Goal: Task Accomplishment & Management: Use online tool/utility

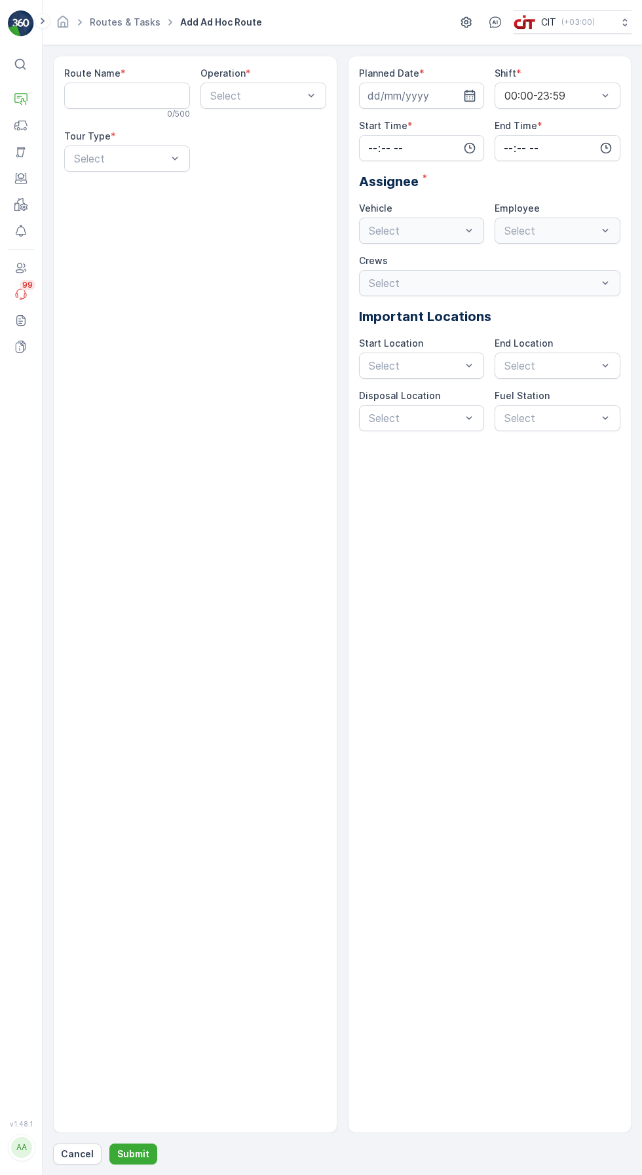
click at [130, 22] on link "Routes & Tasks" at bounding box center [125, 21] width 71 height 11
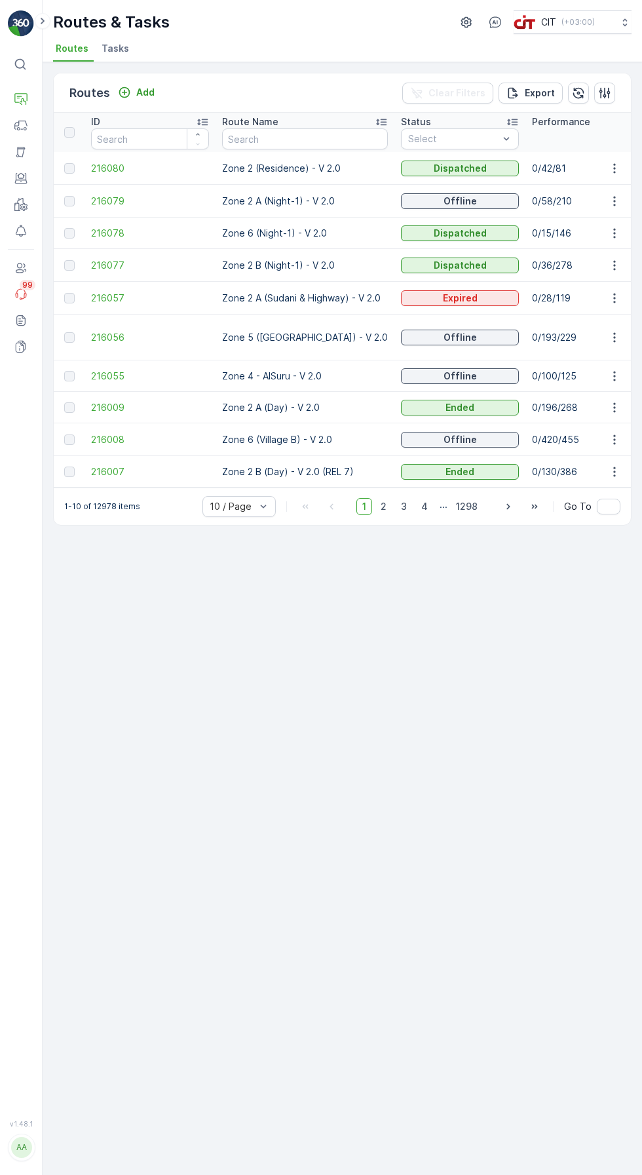
click at [290, 134] on input "text" at bounding box center [305, 138] width 166 height 21
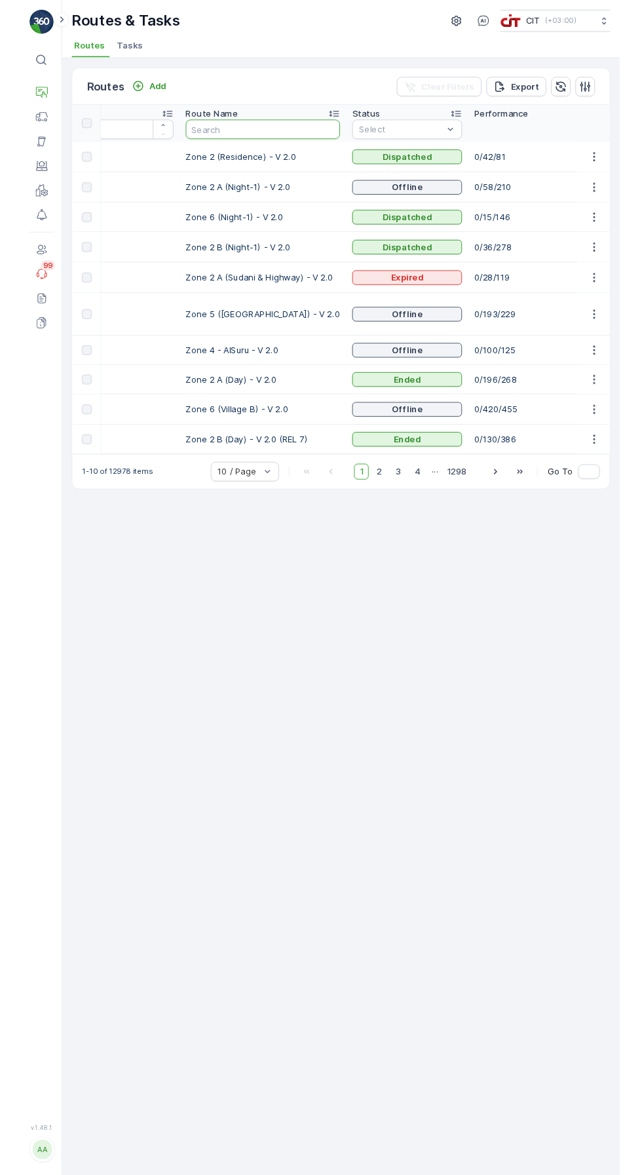
scroll to position [0, 47]
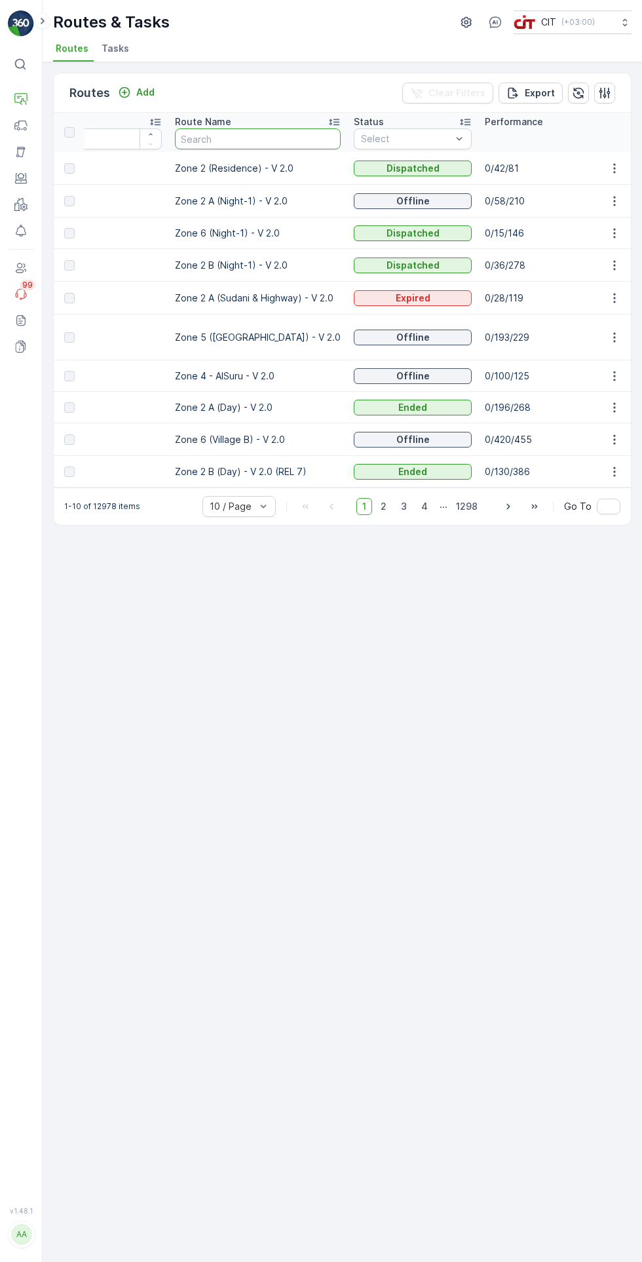
click at [578, 87] on icon "button" at bounding box center [578, 92] width 11 height 11
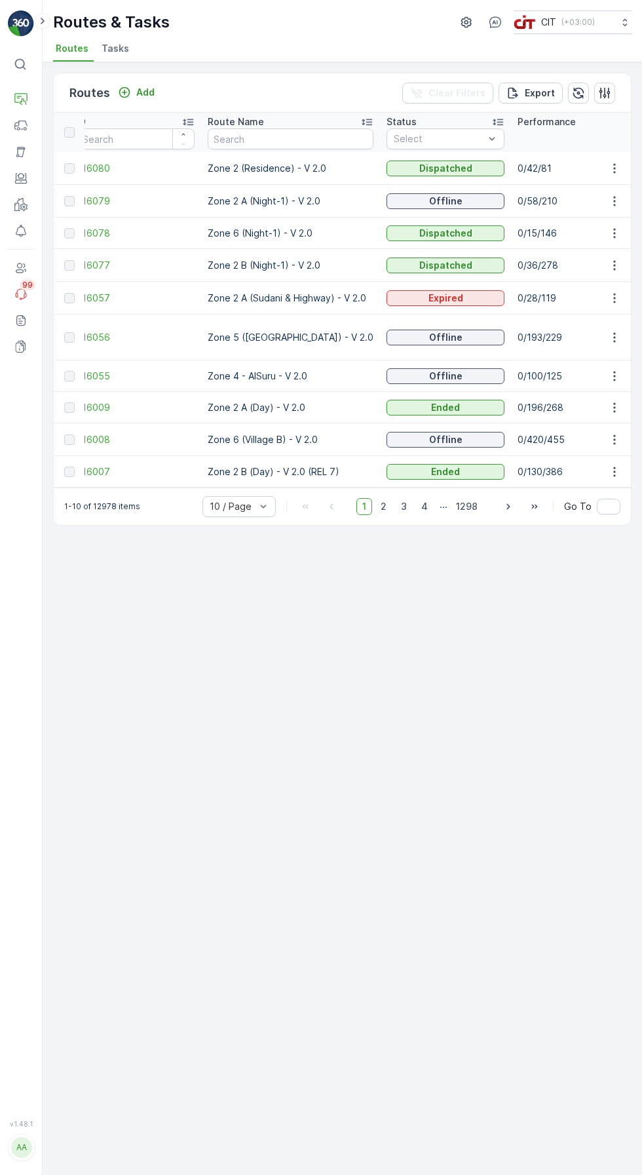
scroll to position [0, 0]
click at [600, 94] on icon "button" at bounding box center [604, 92] width 13 height 13
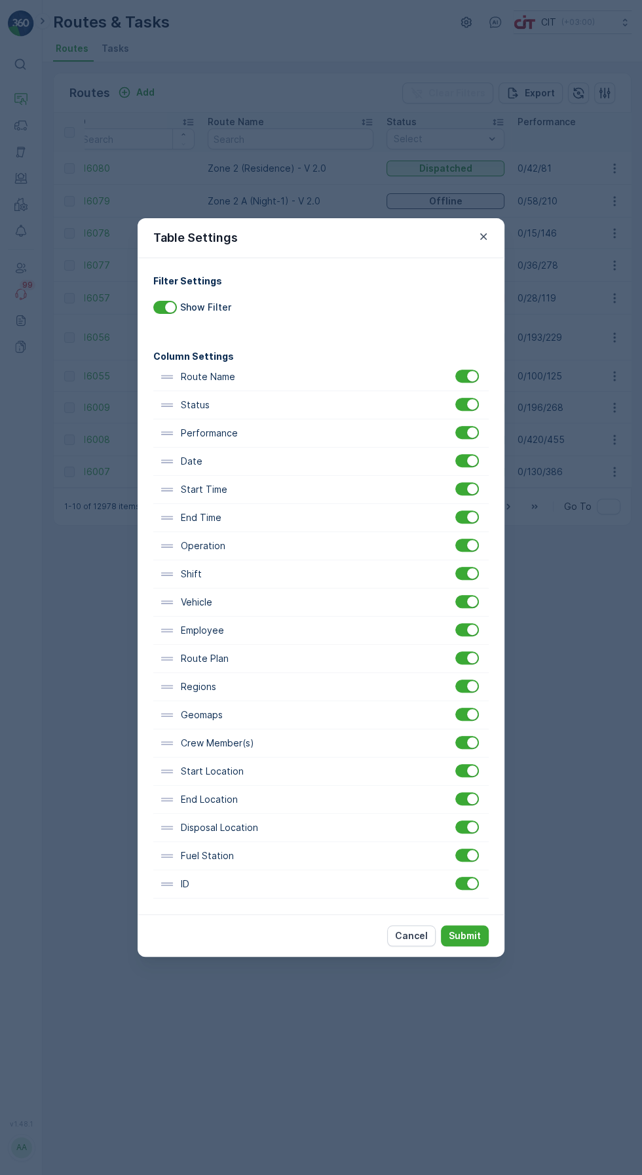
click at [472, 929] on p "Submit" at bounding box center [465, 935] width 32 height 13
